Goal: Information Seeking & Learning: Find specific fact

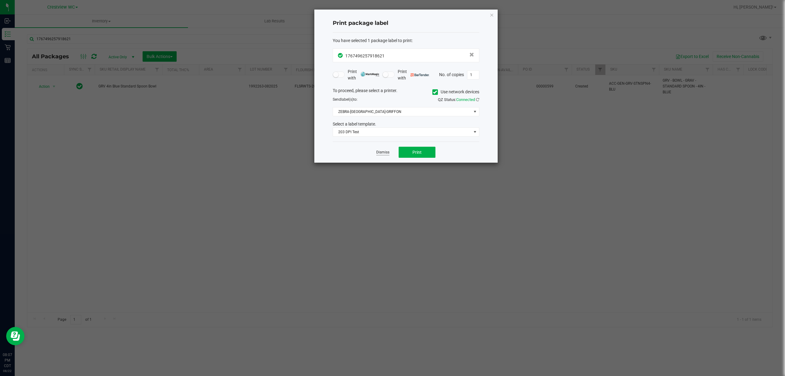
click at [381, 153] on link "Dismiss" at bounding box center [382, 152] width 13 height 5
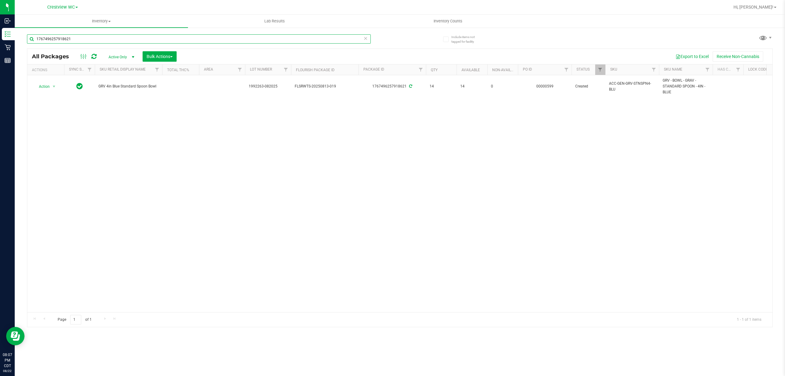
click at [206, 42] on input "1767496257918621" at bounding box center [199, 38] width 344 height 9
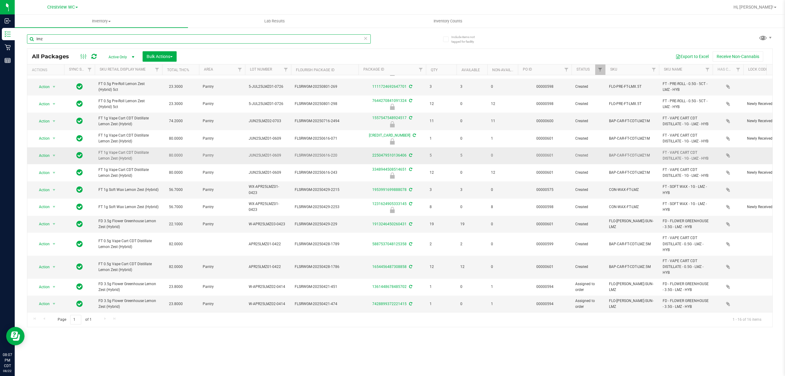
scroll to position [79, 0]
click at [115, 218] on span "FD 3.5g Flower Greenhouse Lemon Zest (Hybrid)" at bounding box center [128, 224] width 60 height 12
copy td "FD 3.5g Flower Greenhouse Lemon Zest (Hybrid)"
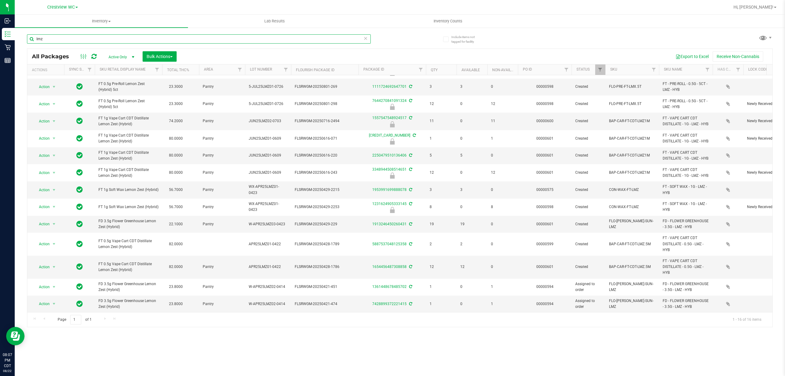
click at [126, 37] on input "lmz" at bounding box center [199, 38] width 344 height 9
paste input "FD 3.5g Flower Greenhouse Lemon Zest (Hybrid)"
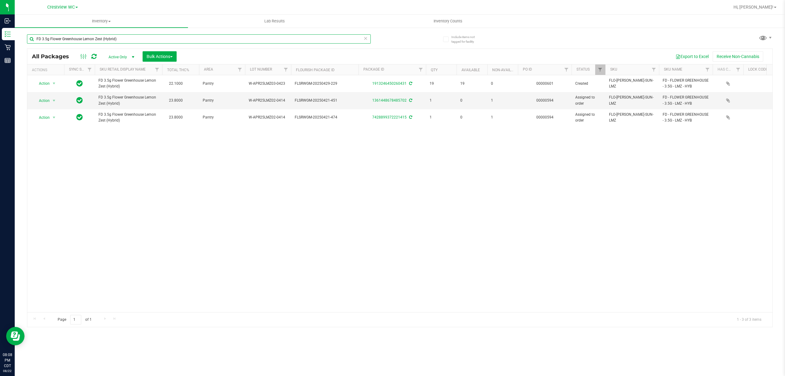
type input "FD 3.5g Flower Greenhouse Lemon Zest (Hybrid)"
click at [412, 33] on div "FD 3.5g Flower Greenhouse Lemon Zest (Hybrid) All Packages Active Only Active O…" at bounding box center [400, 178] width 746 height 298
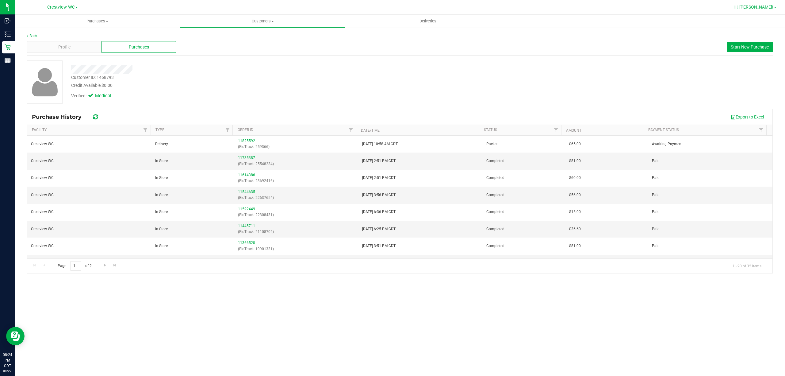
click at [767, 6] on span "Hi, [PERSON_NAME]!" at bounding box center [753, 7] width 40 height 5
click at [758, 56] on span "Sign Out" at bounding box center [753, 54] width 18 height 6
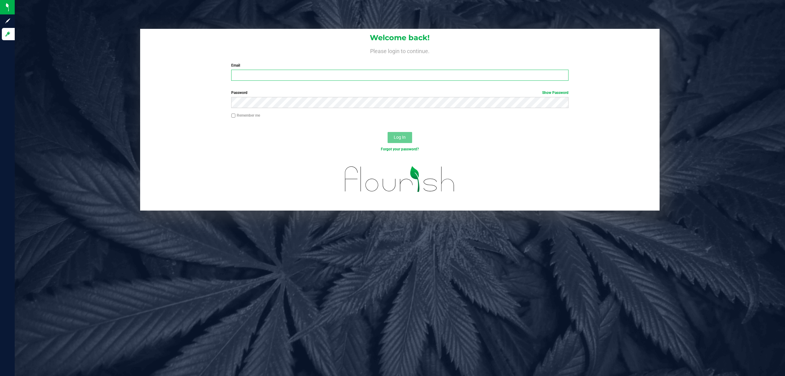
click at [279, 77] on input "Email" at bounding box center [399, 75] width 337 height 11
